Goal: Entertainment & Leisure: Consume media (video, audio)

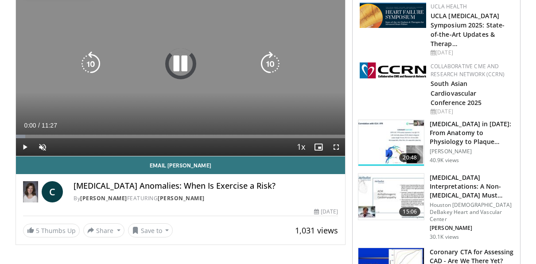
scroll to position [127, 0]
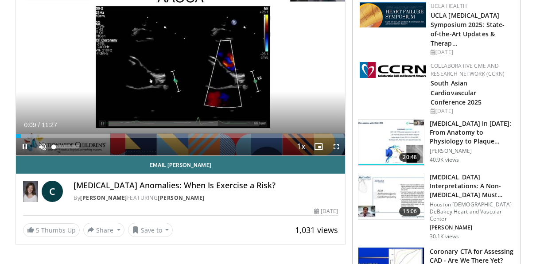
click at [41, 146] on span "Video Player" at bounding box center [43, 147] width 18 height 18
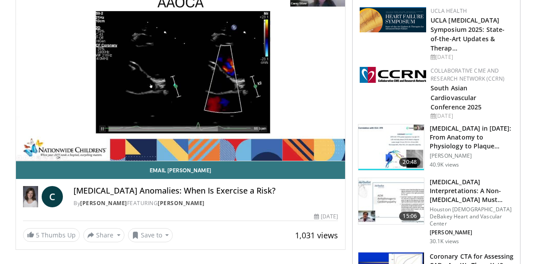
scroll to position [128, 0]
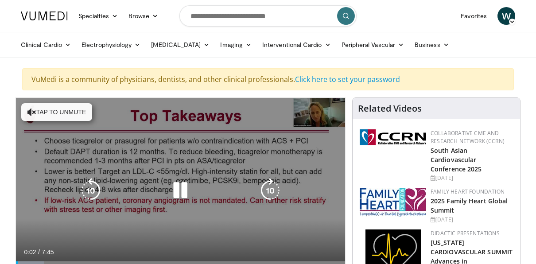
click at [60, 109] on button "Tap to unmute" at bounding box center [56, 112] width 71 height 18
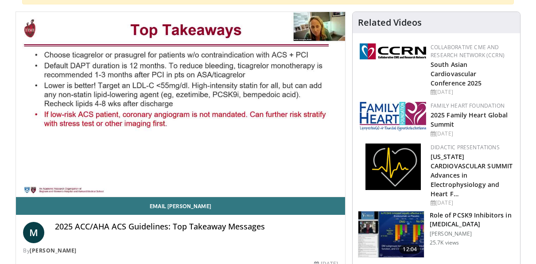
scroll to position [87, 0]
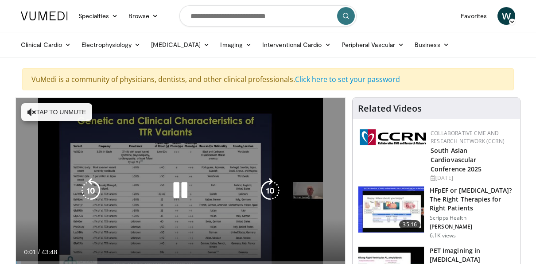
click at [72, 111] on button "Tap to unmute" at bounding box center [56, 112] width 71 height 18
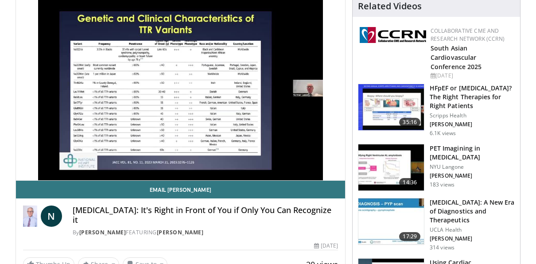
scroll to position [102, 0]
